Goal: Task Accomplishment & Management: Use online tool/utility

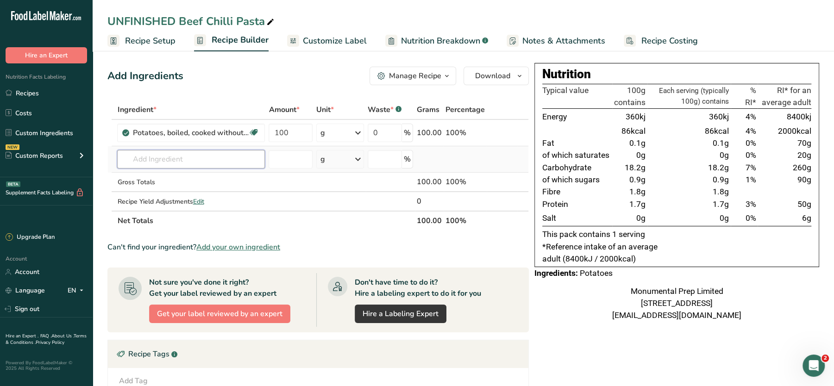
click at [168, 150] on input "text" at bounding box center [191, 159] width 148 height 19
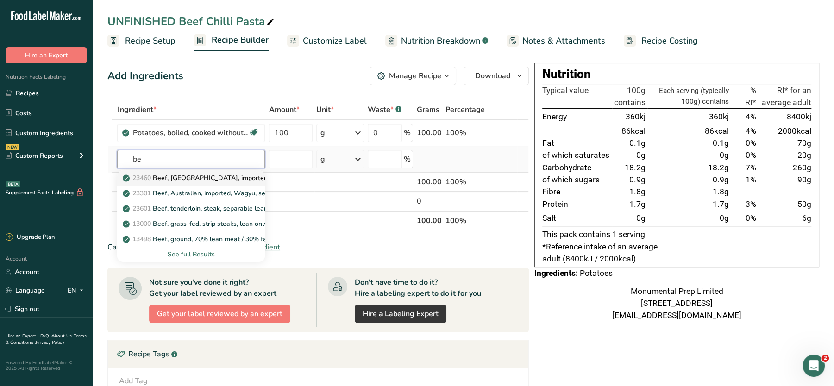
type input "b"
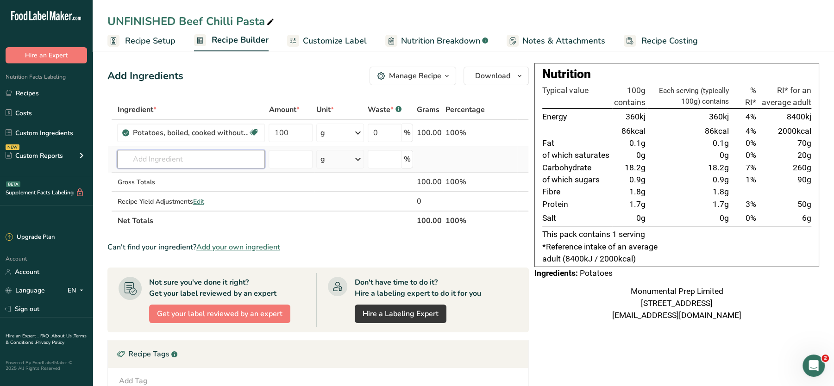
paste input "Amazon 100.00 EMKL-NR93ET-ERBA"
type input "Amazon 100.00 EMKL-NR93ET-ERBA"
type input "mpbc"
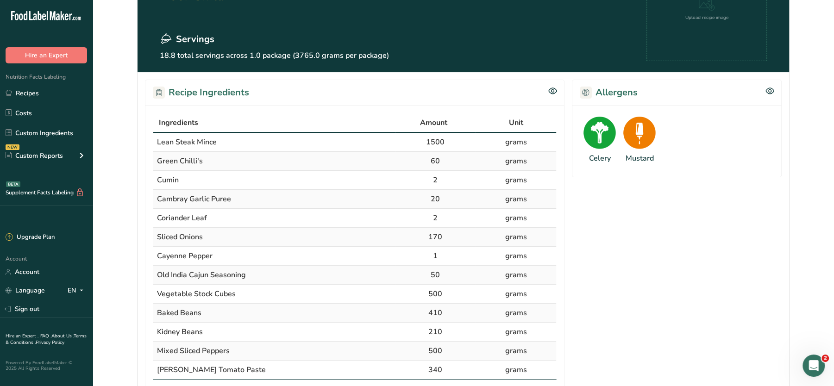
drag, startPoint x: 821, startPoint y: 164, endPoint x: 842, endPoint y: 162, distance: 20.9
click at [834, 162] on html ".a-20{fill:#fff;} Hire an Expert Nutrition Facts Labeling Recipes Costs Custom …" at bounding box center [417, 353] width 834 height 899
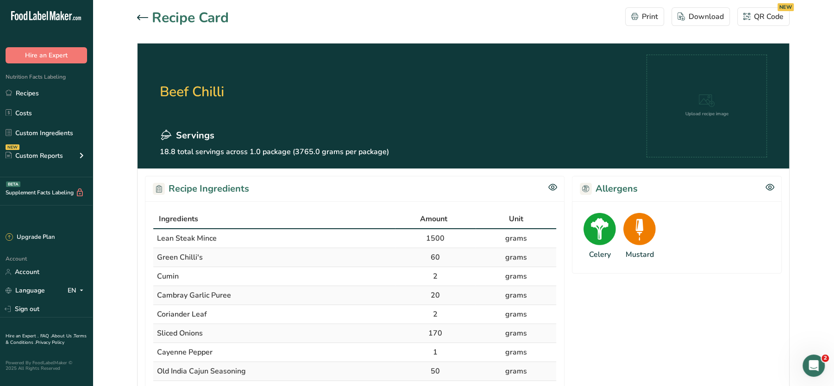
click at [141, 16] on icon at bounding box center [142, 18] width 11 height 6
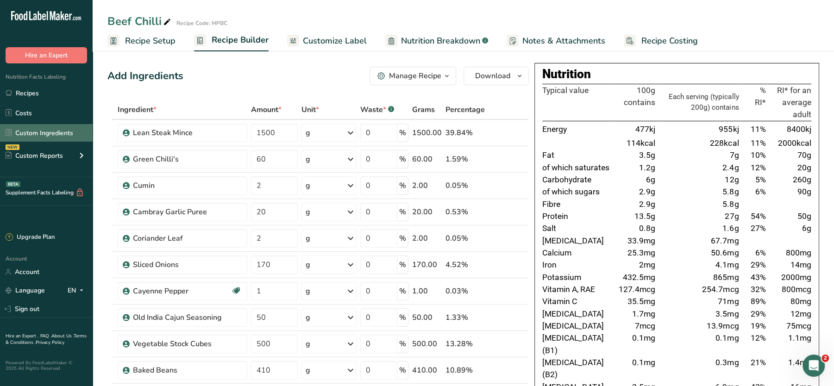
click at [48, 130] on link "Custom Ingredients" at bounding box center [46, 133] width 93 height 18
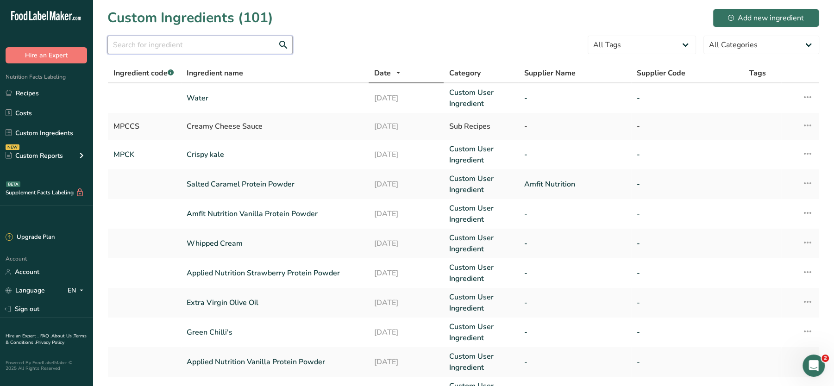
click at [183, 44] on input "text" at bounding box center [199, 45] width 185 height 19
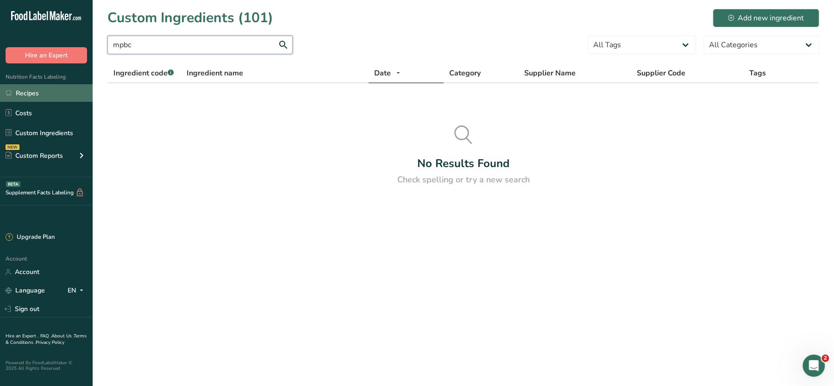
type input "mpbc"
click at [31, 90] on link "Recipes" at bounding box center [46, 93] width 93 height 18
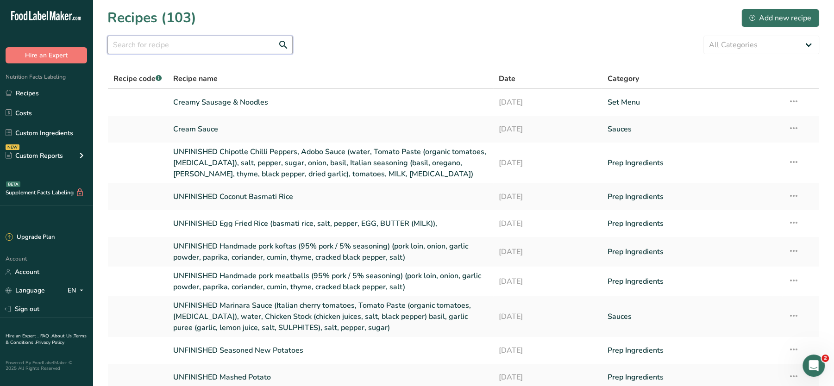
click at [253, 42] on input "text" at bounding box center [199, 45] width 185 height 19
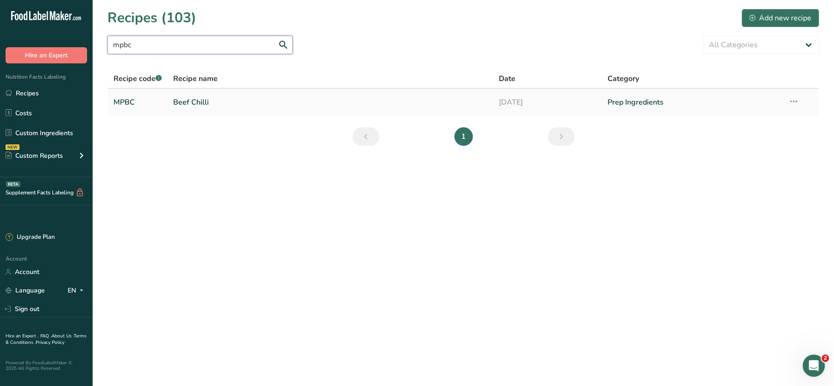
type input "mpbc"
click at [793, 101] on icon at bounding box center [793, 101] width 11 height 17
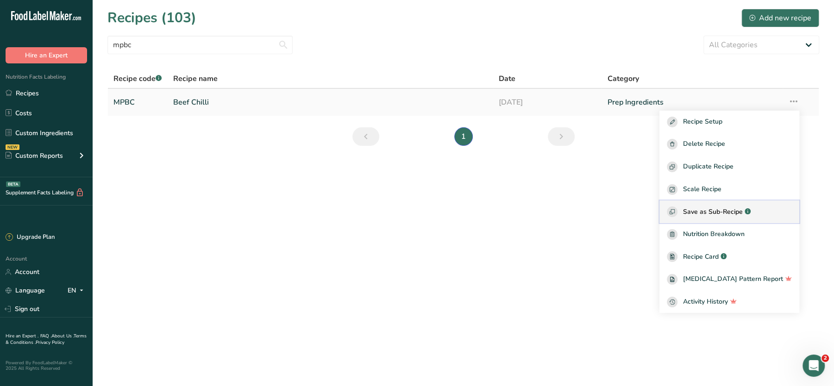
click at [711, 204] on button "Save as Sub-Recipe .a-a{fill:#347362;}.b-a{fill:#fff;}" at bounding box center [730, 212] width 140 height 23
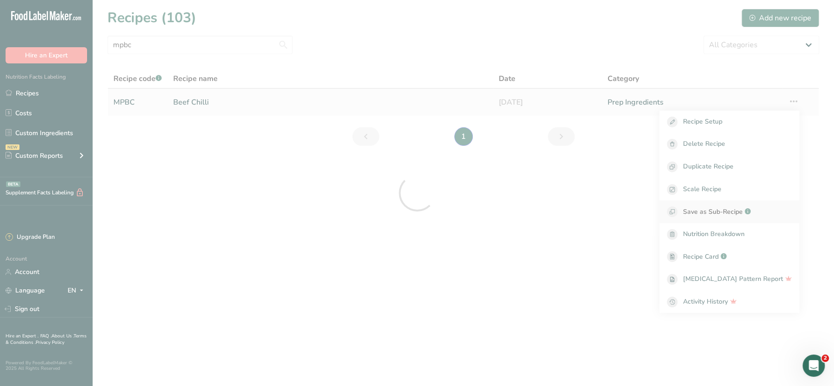
select select "30"
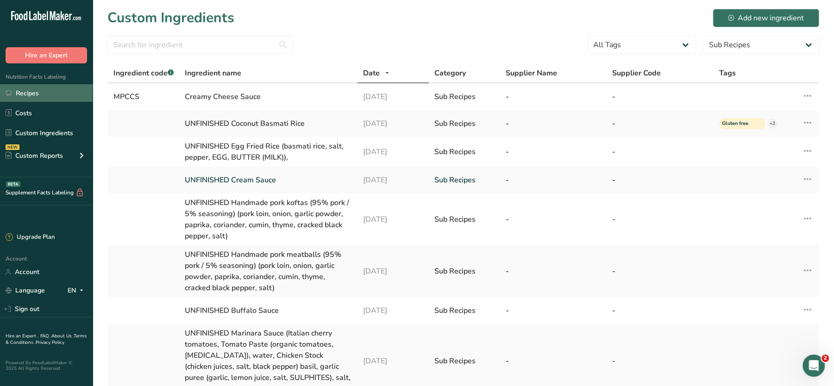
click at [36, 89] on link "Recipes" at bounding box center [46, 93] width 93 height 18
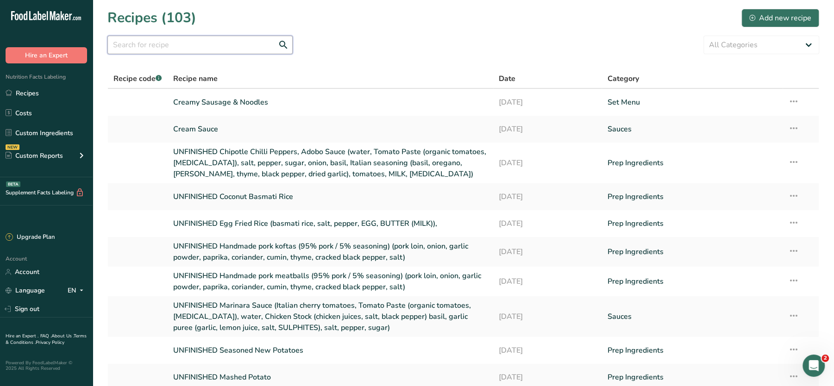
click at [249, 43] on input "text" at bounding box center [199, 45] width 185 height 19
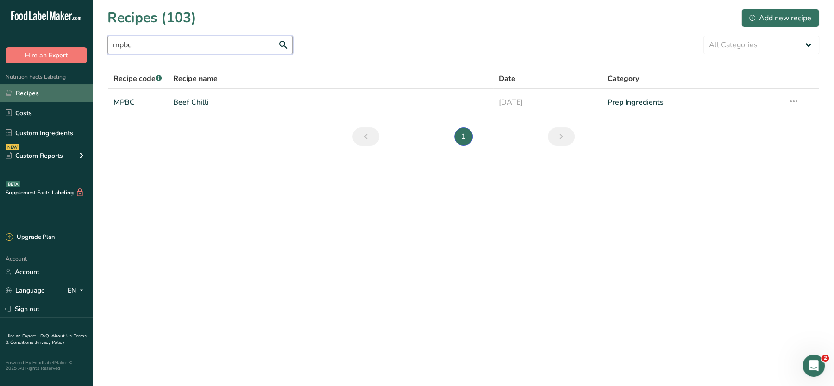
type input "mpbc"
click at [38, 91] on link "Recipes" at bounding box center [46, 93] width 93 height 18
click at [45, 98] on link "Recipes" at bounding box center [46, 93] width 93 height 18
click at [28, 94] on link "Recipes" at bounding box center [46, 93] width 93 height 18
click at [16, 110] on link "Costs" at bounding box center [46, 113] width 93 height 18
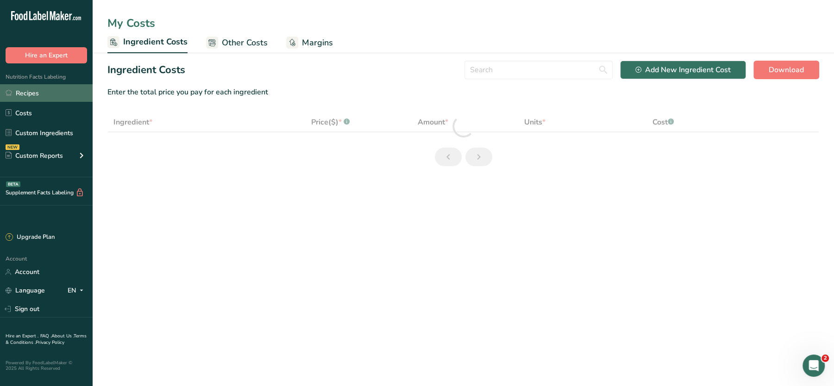
select select "1"
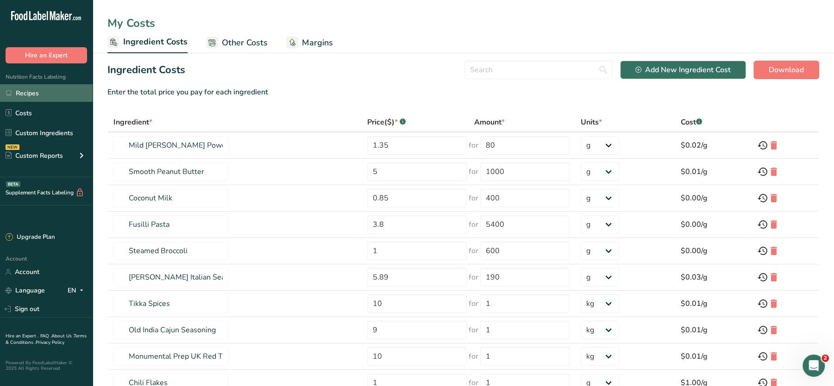
click at [23, 90] on link "Recipes" at bounding box center [46, 93] width 93 height 18
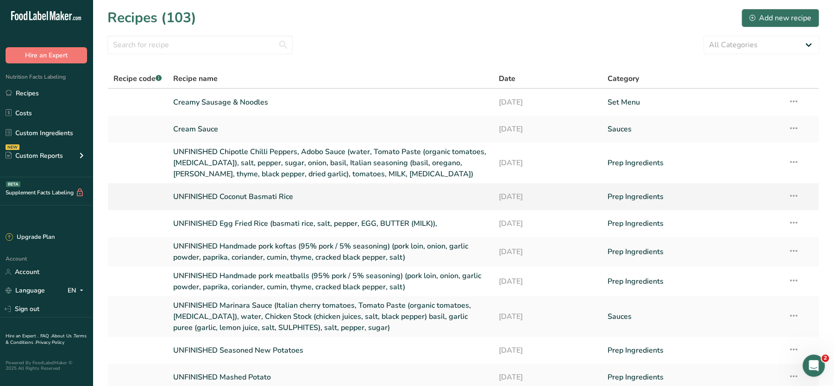
click at [221, 197] on link "UNFINISHED Coconut Basmati Rice" at bounding box center [330, 196] width 315 height 19
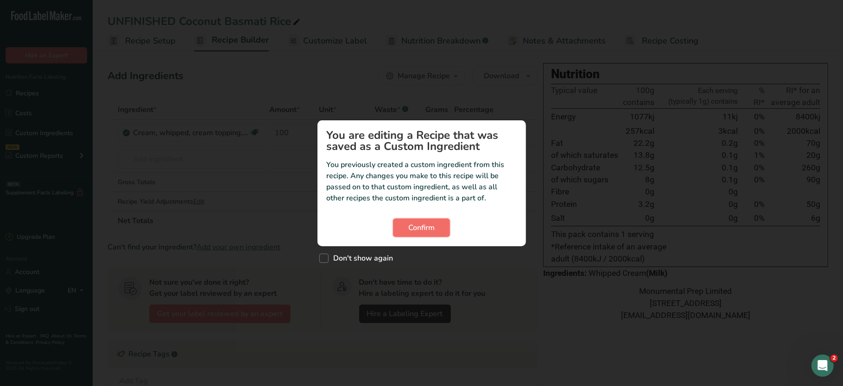
click at [418, 221] on button "Confirm" at bounding box center [421, 228] width 57 height 19
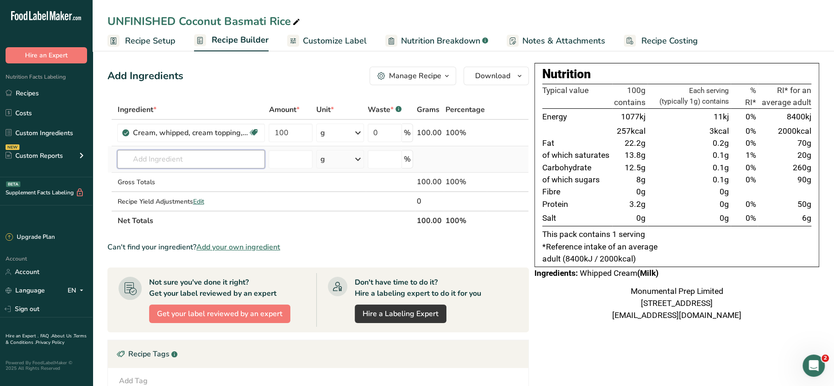
click at [179, 156] on input "text" at bounding box center [191, 159] width 148 height 19
paste input "Amazon 100.00 EMKL-NR93ET-ERBA"
drag, startPoint x: 169, startPoint y: 155, endPoint x: 109, endPoint y: 153, distance: 59.8
click at [109, 153] on tr "mpbc MPCCS Creamy Cheese Sauce MPCK Crispy kale MPBP Cracked Black Pepper MPCC …" at bounding box center [318, 159] width 421 height 26
type input "mpbc"
